Goal: Check status: Check status

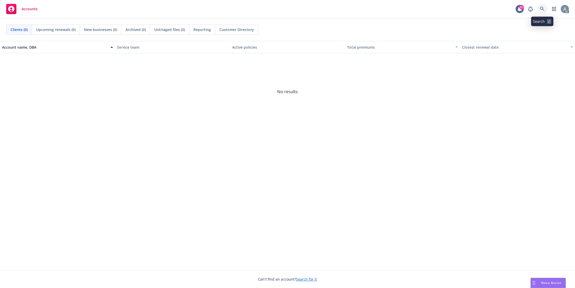
click at [541, 9] on icon at bounding box center [542, 9] width 5 height 5
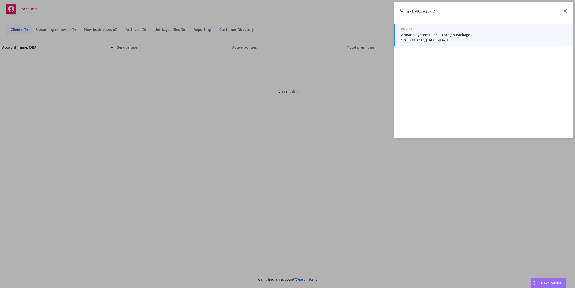
type input "57CPKBF3742"
click at [453, 40] on span "57CPKBF3742, 05/08/2025-05/08/2026" at bounding box center [484, 39] width 166 height 5
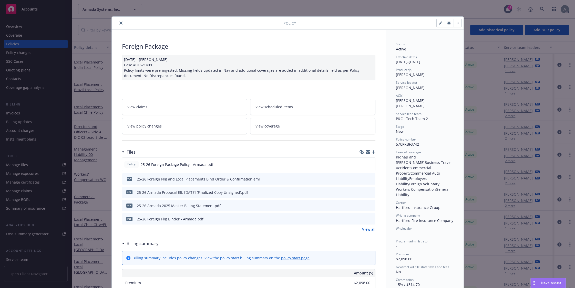
click at [119, 23] on icon "close" at bounding box center [120, 23] width 3 height 3
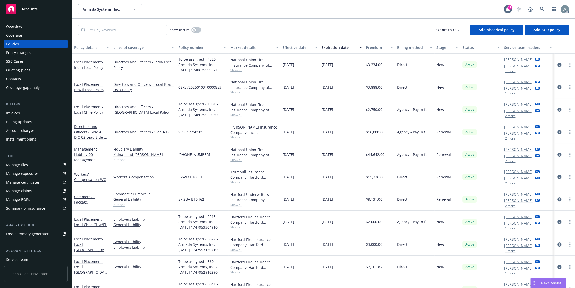
click at [371, 48] on div "Premium" at bounding box center [377, 47] width 22 height 5
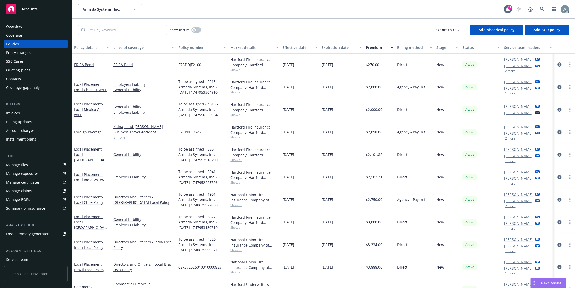
click at [557, 133] on icon "circleInformation" at bounding box center [559, 132] width 4 height 4
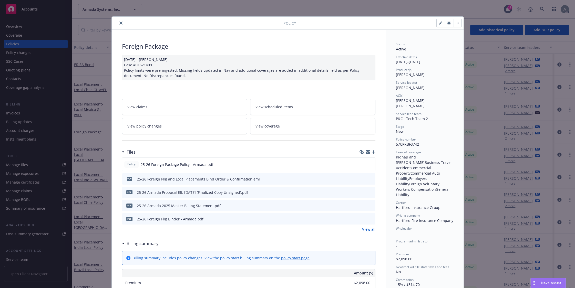
click at [160, 124] on link "View policy changes" at bounding box center [184, 126] width 125 height 16
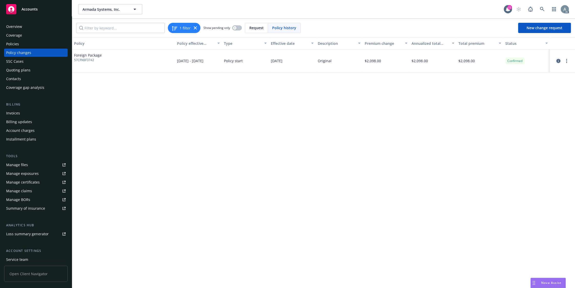
click at [558, 60] on icon "circleInformation" at bounding box center [558, 61] width 4 height 4
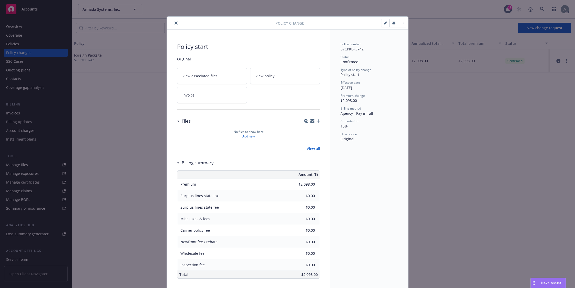
click at [174, 23] on icon "close" at bounding box center [175, 23] width 3 height 3
click at [175, 23] on button "close" at bounding box center [176, 23] width 6 height 6
click at [174, 23] on icon "close" at bounding box center [175, 23] width 3 height 3
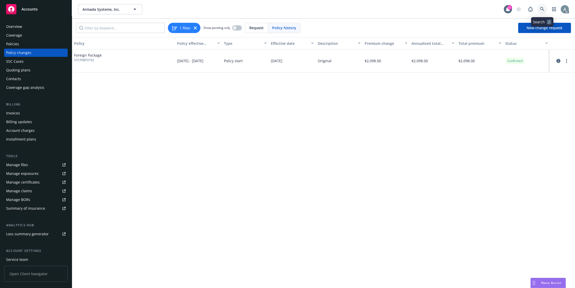
click at [544, 7] on icon at bounding box center [542, 9] width 5 height 5
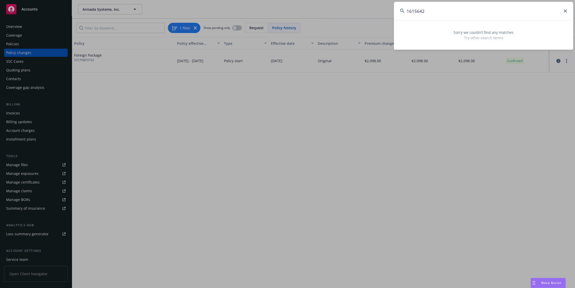
drag, startPoint x: 428, startPoint y: 12, endPoint x: 397, endPoint y: 12, distance: 30.7
click at [397, 12] on input "1615642" at bounding box center [483, 11] width 179 height 18
paste input "57CPKBF37"
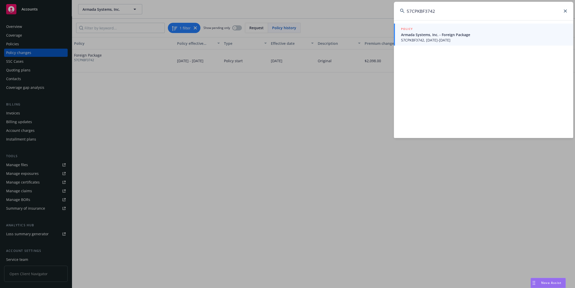
type input "57CPKBF3742"
click at [423, 37] on span "Armada Systems, Inc. - Foreign Package" at bounding box center [484, 34] width 166 height 5
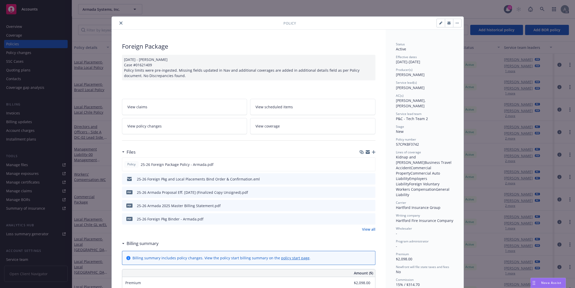
click at [119, 22] on icon "close" at bounding box center [120, 23] width 3 height 3
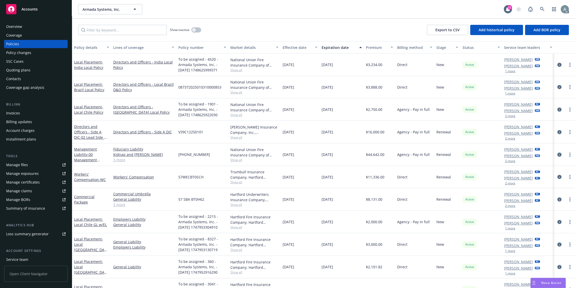
click at [558, 109] on div at bounding box center [564, 110] width 17 height 6
click at [557, 109] on icon "circleInformation" at bounding box center [559, 110] width 4 height 4
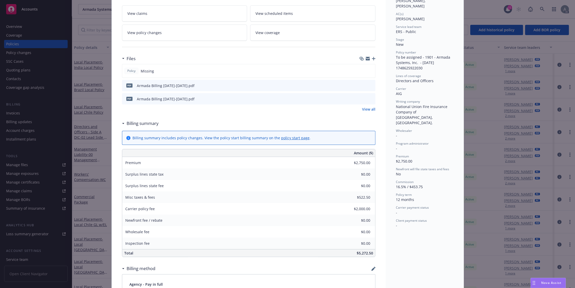
scroll to position [5, 0]
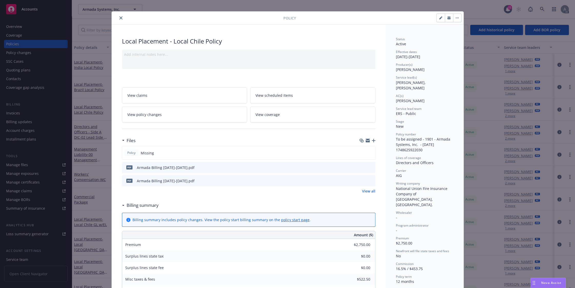
click at [158, 118] on link "View policy changes" at bounding box center [184, 115] width 125 height 16
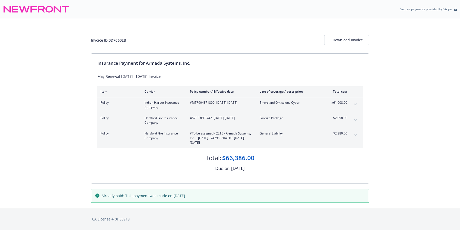
click at [355, 134] on icon "expand content" at bounding box center [355, 135] width 3 height 2
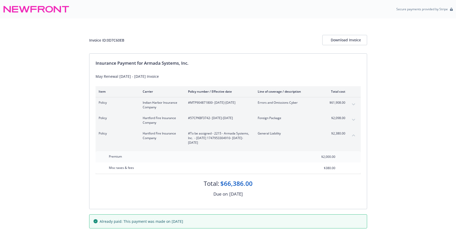
click at [226, 136] on span "#To be assigned - 2215 - Armada Systems, Inc. - [DATE] 1747953304910 - [DATE]-[…" at bounding box center [218, 138] width 61 height 14
click at [210, 138] on span "#To be assigned - 2215 - Armada Systems, Inc. - [DATE] 1747953304910 - [DATE]-[…" at bounding box center [218, 138] width 61 height 14
click at [198, 133] on span "#To be assigned - 2215 - Armada Systems, Inc. - [DATE] 1747953304910 - [DATE]-[…" at bounding box center [218, 138] width 61 height 14
click at [220, 133] on span "#To be assigned - 2215 - Armada Systems, Inc. - [DATE] 1747953304910 - [DATE]-[…" at bounding box center [218, 138] width 61 height 14
click at [199, 133] on span "#To be assigned - 2215 - Armada Systems, Inc. - [DATE] 1747953304910 - [DATE]-[…" at bounding box center [218, 138] width 61 height 14
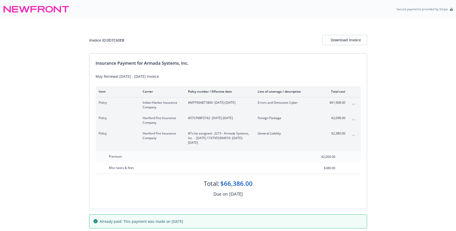
click at [201, 136] on span "#To be assigned - 2215 - Armada Systems, Inc. - [DATE] 1747953304910 - [DATE]-[…" at bounding box center [218, 138] width 61 height 14
click at [215, 138] on span "#To be assigned - 2215 - Armada Systems, Inc. - [DATE] 1747953304910 - [DATE]-[…" at bounding box center [218, 138] width 61 height 14
click at [214, 139] on span "#To be assigned - 2215 - Armada Systems, Inc. - [DATE] 1747953304910 - [DATE]-[…" at bounding box center [218, 138] width 61 height 14
click at [209, 131] on div "Policy Hartford Fire Insurance Company #To be assigned - 2215 - Armada Systems,…" at bounding box center [228, 138] width 265 height 20
click at [219, 137] on span "#To be assigned - 2215 - Armada Systems, Inc. - [DATE] 1747953304910 - [DATE]-[…" at bounding box center [218, 138] width 61 height 14
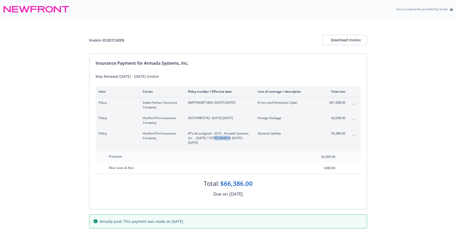
click at [219, 137] on span "#To be assigned - 2215 - Armada Systems, Inc. - [DATE] 1747953304910 - [DATE]-[…" at bounding box center [218, 138] width 61 height 14
